Goal: Task Accomplishment & Management: Manage account settings

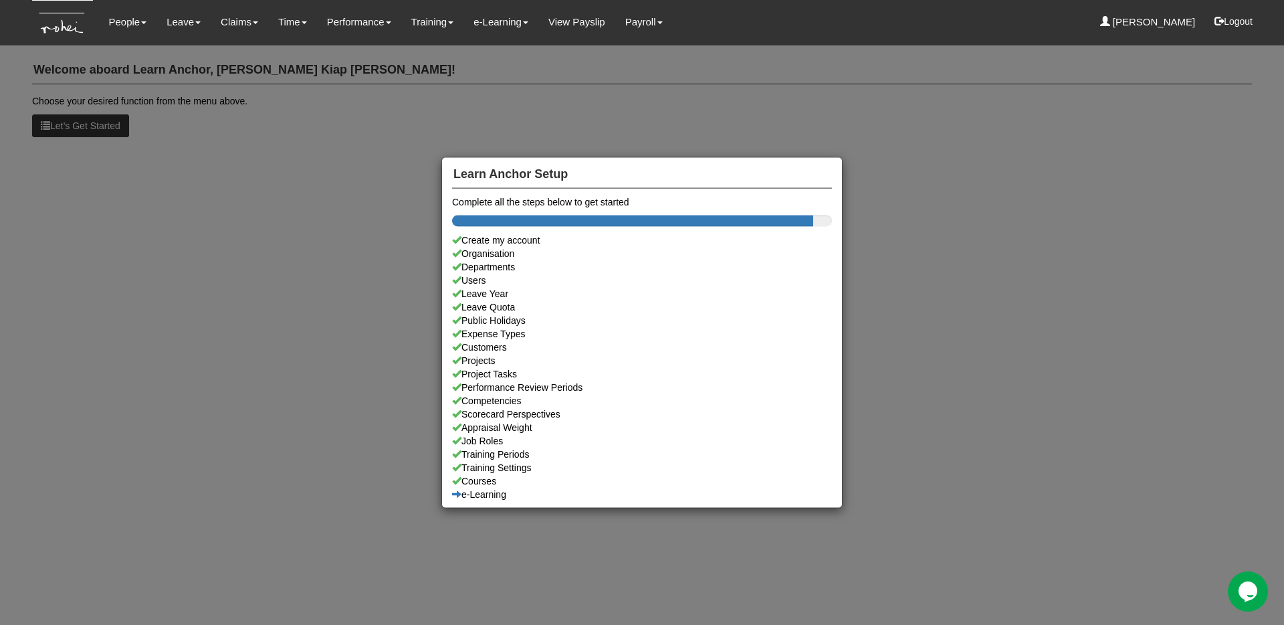
click at [269, 222] on div "Learn Anchor Setup Complete all the steps below to get started Create my accoun…" at bounding box center [642, 312] width 1284 height 625
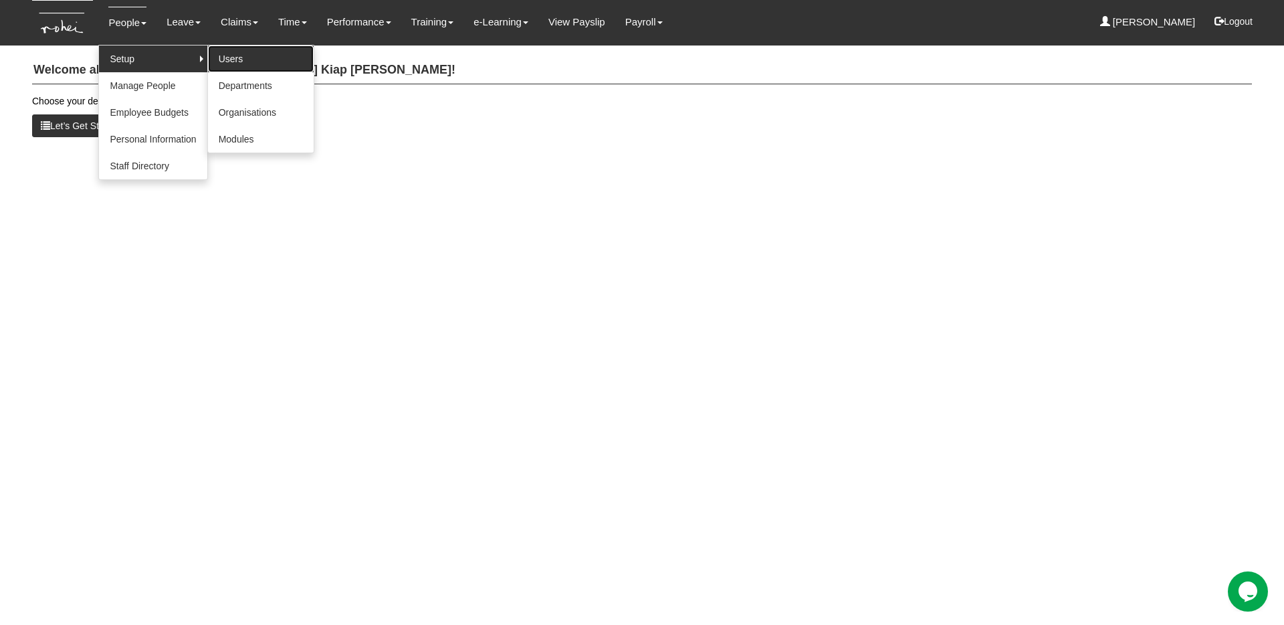
click at [229, 57] on link "Users" at bounding box center [261, 58] width 106 height 27
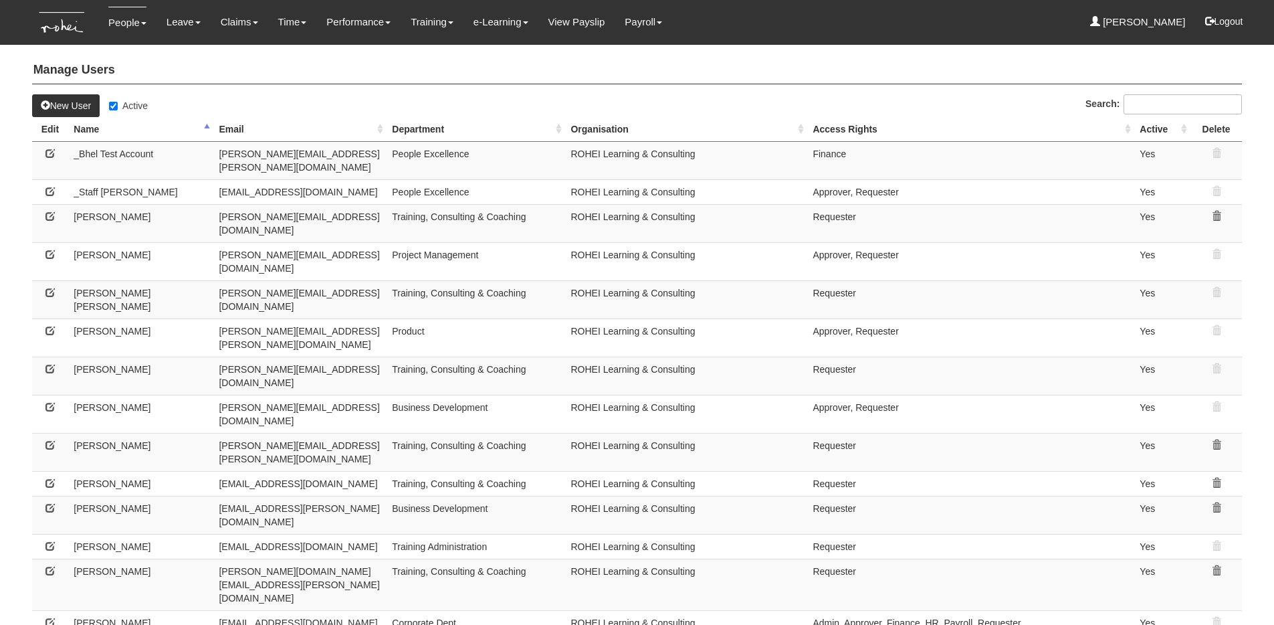
select select "50"
click at [47, 211] on icon at bounding box center [49, 215] width 9 height 9
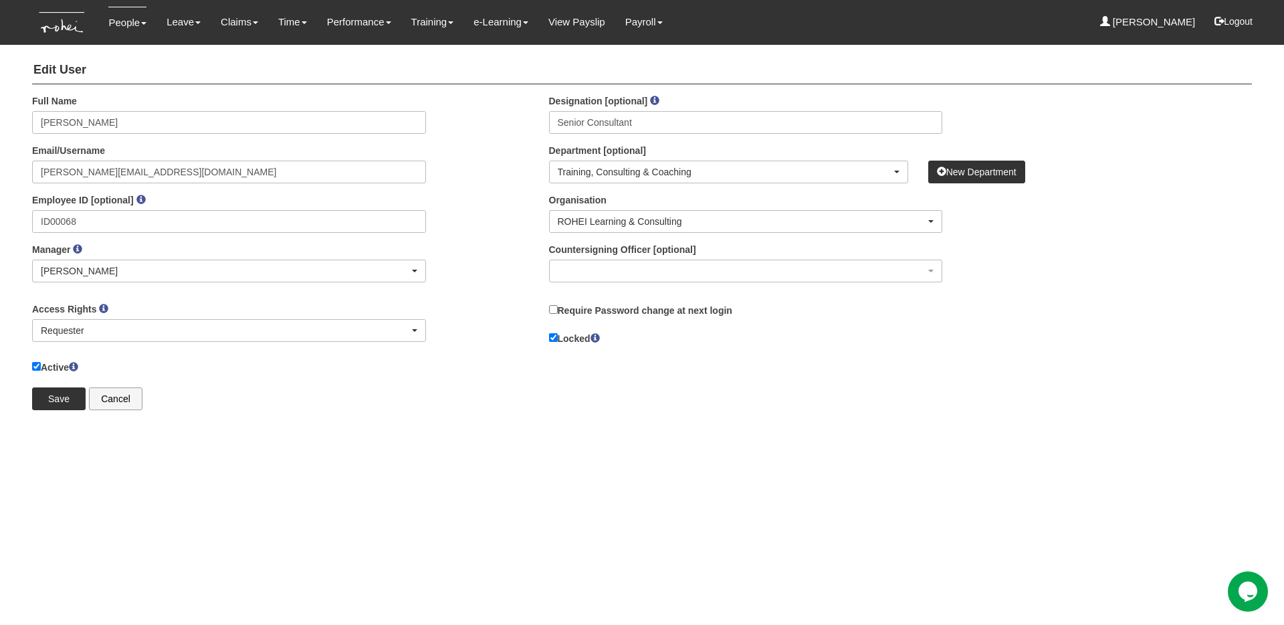
click at [563, 338] on label "Locked" at bounding box center [574, 337] width 51 height 15
click at [558, 338] on input "Locked" at bounding box center [553, 337] width 9 height 9
checkbox input "false"
click at [591, 308] on label "Require Password change at next login" at bounding box center [640, 309] width 183 height 15
click at [558, 308] on input "Require Password change at next login" at bounding box center [553, 309] width 9 height 9
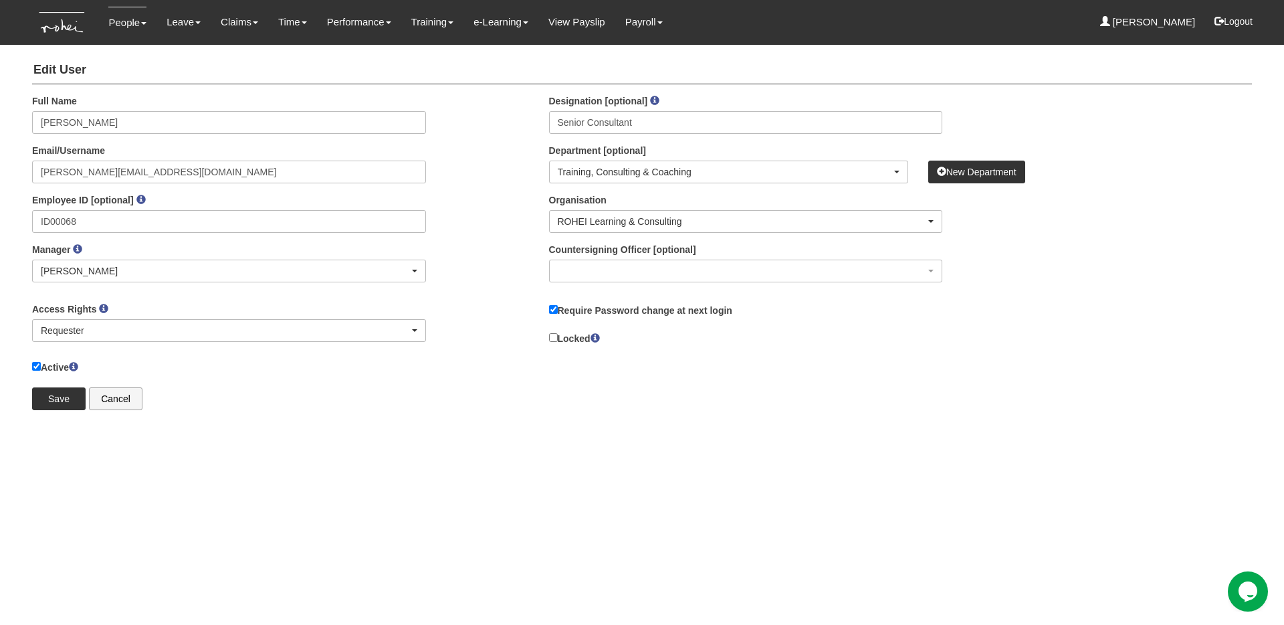
click at [588, 308] on label "Require Password change at next login" at bounding box center [640, 309] width 183 height 15
click at [558, 308] on input "Require Password change at next login" at bounding box center [553, 309] width 9 height 9
checkbox input "false"
click at [60, 399] on input "Save" at bounding box center [58, 398] width 53 height 23
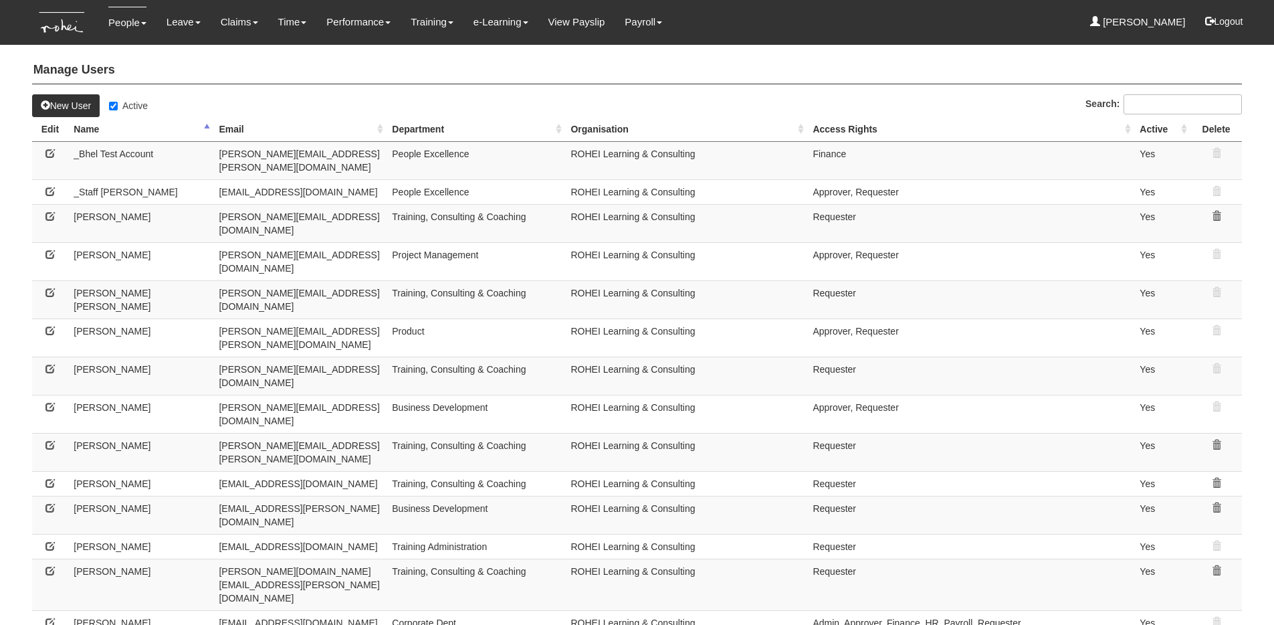
select select "50"
